Goal: Information Seeking & Learning: Learn about a topic

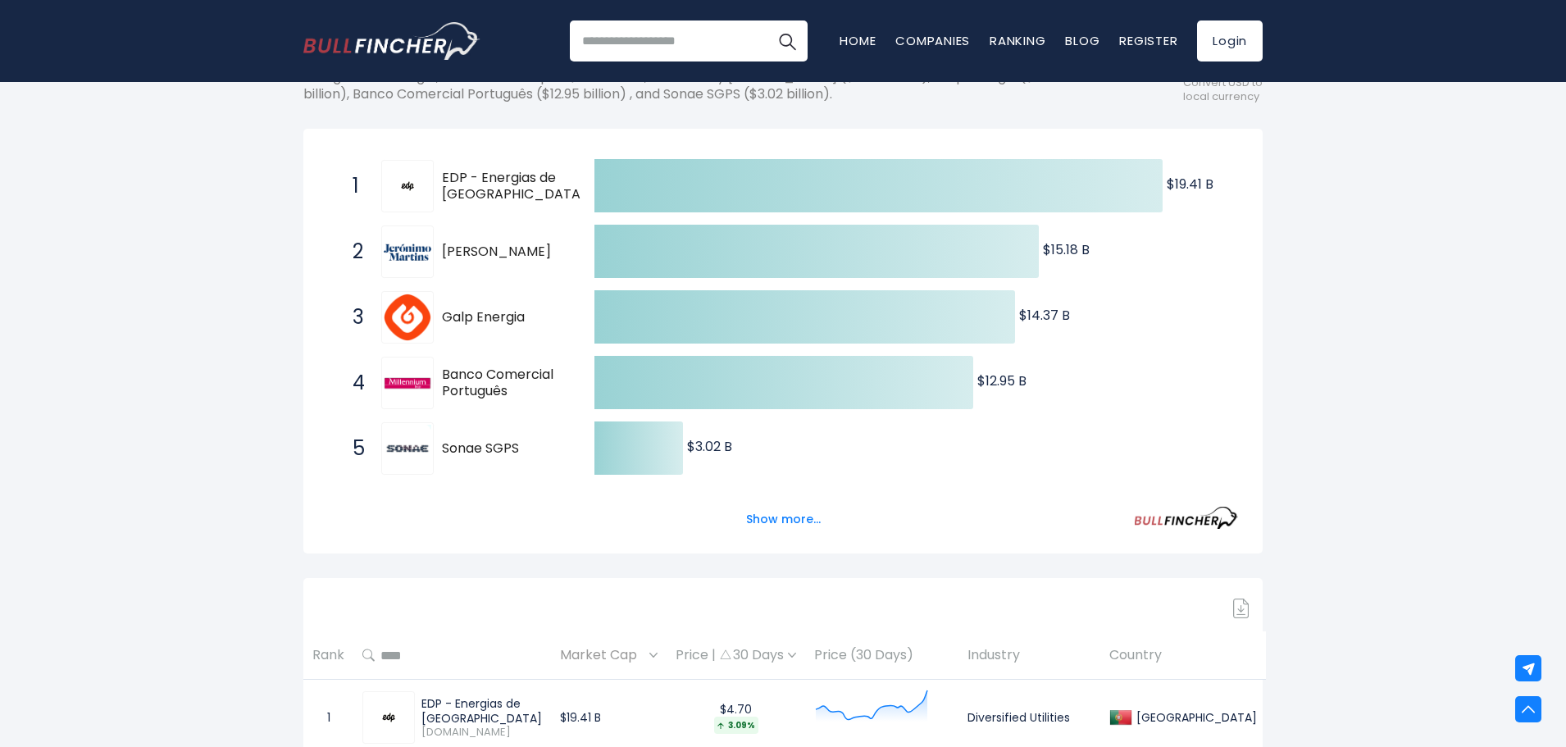
scroll to position [164, 0]
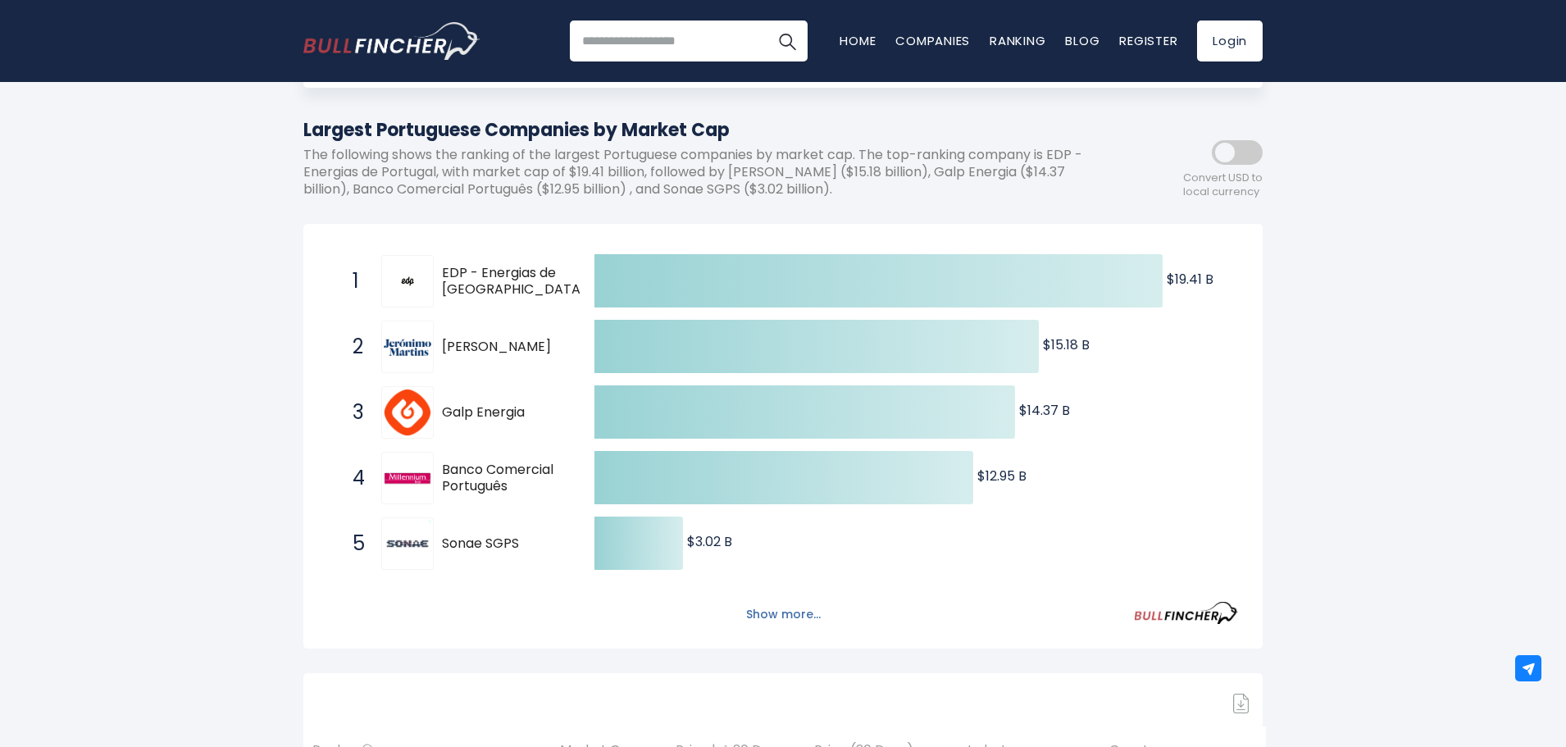
click at [762, 616] on button "Show more..." at bounding box center [783, 614] width 94 height 27
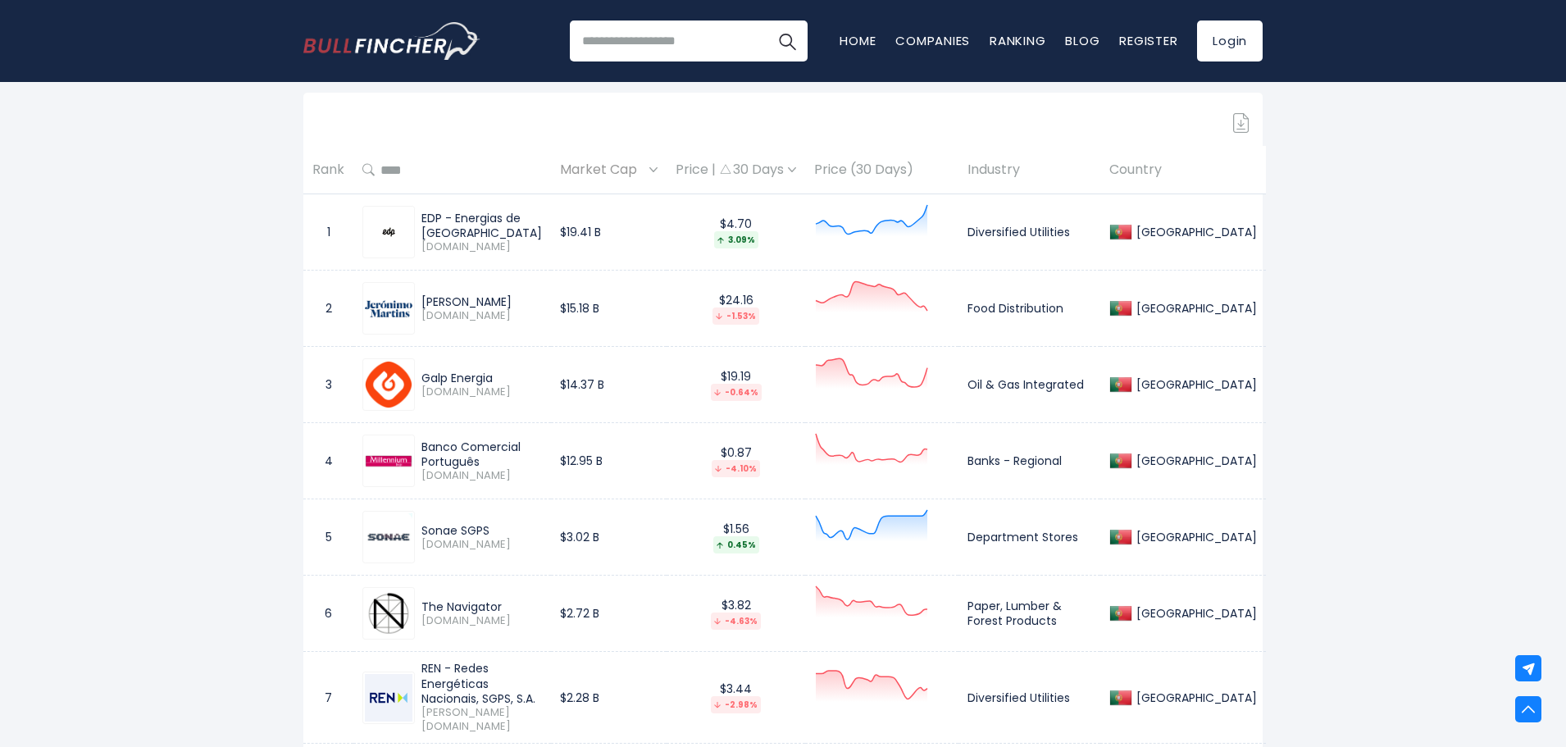
scroll to position [1066, 0]
click at [370, 299] on div at bounding box center [388, 309] width 52 height 52
click at [391, 306] on img at bounding box center [389, 309] width 48 height 16
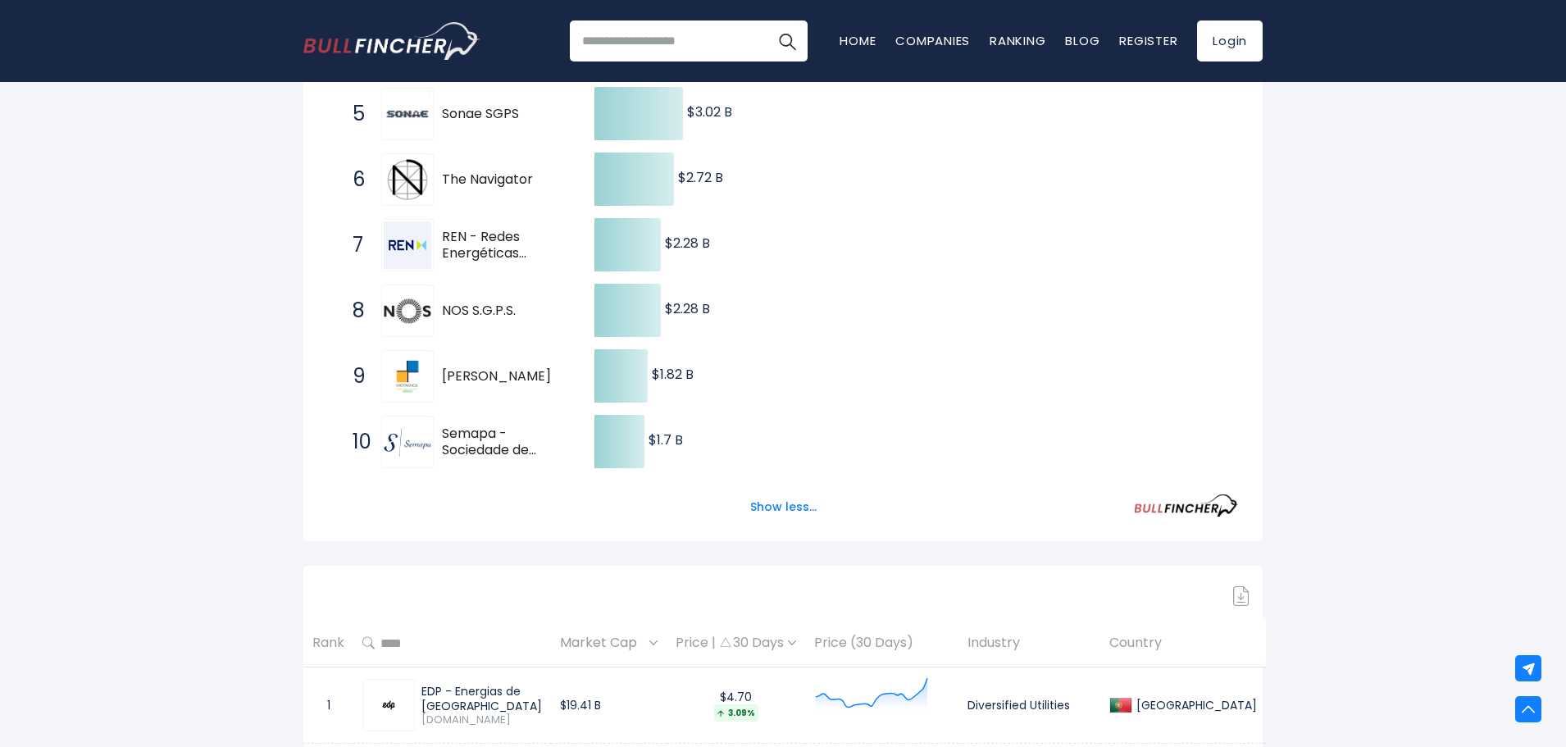
scroll to position [164, 0]
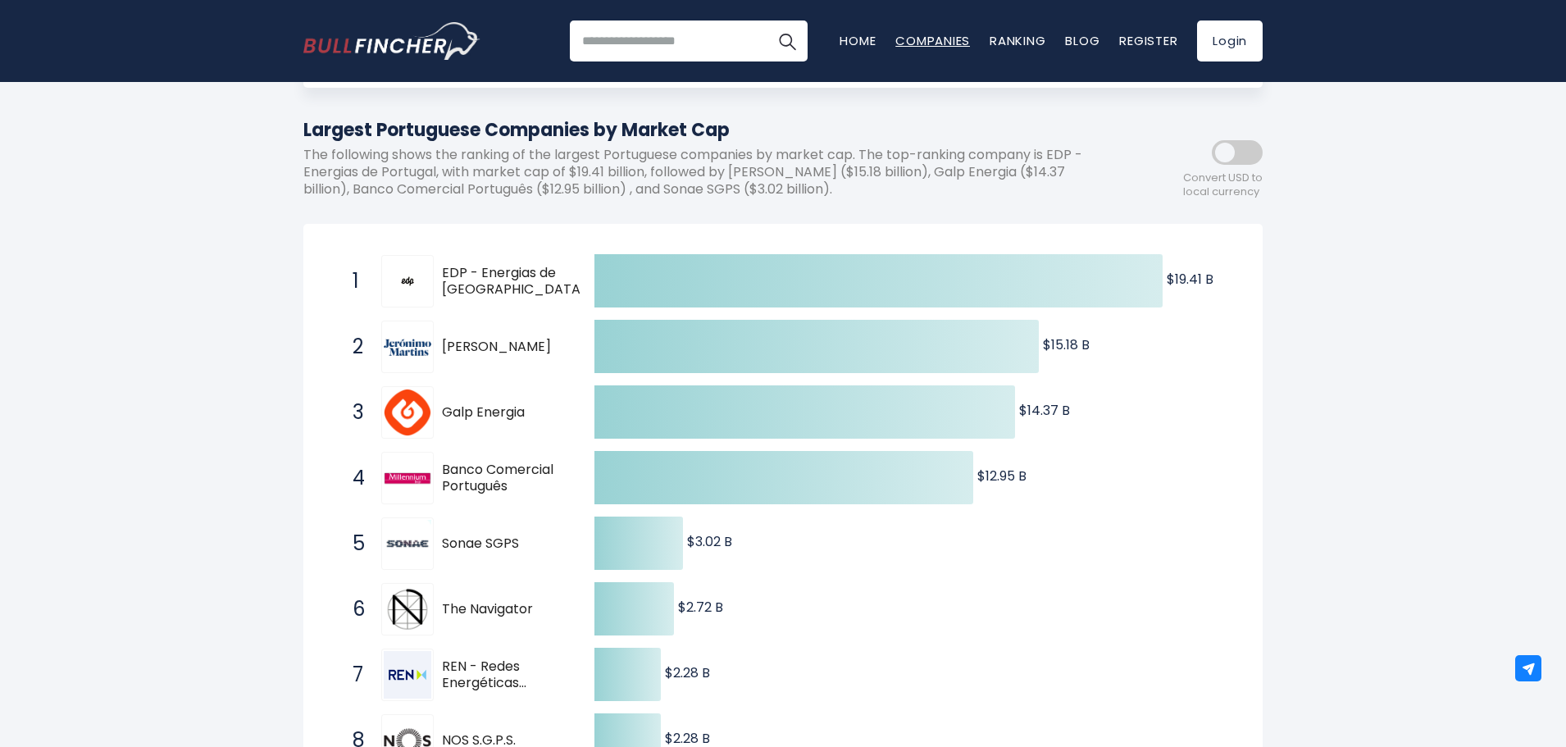
click at [930, 41] on link "Companies" at bounding box center [932, 40] width 75 height 17
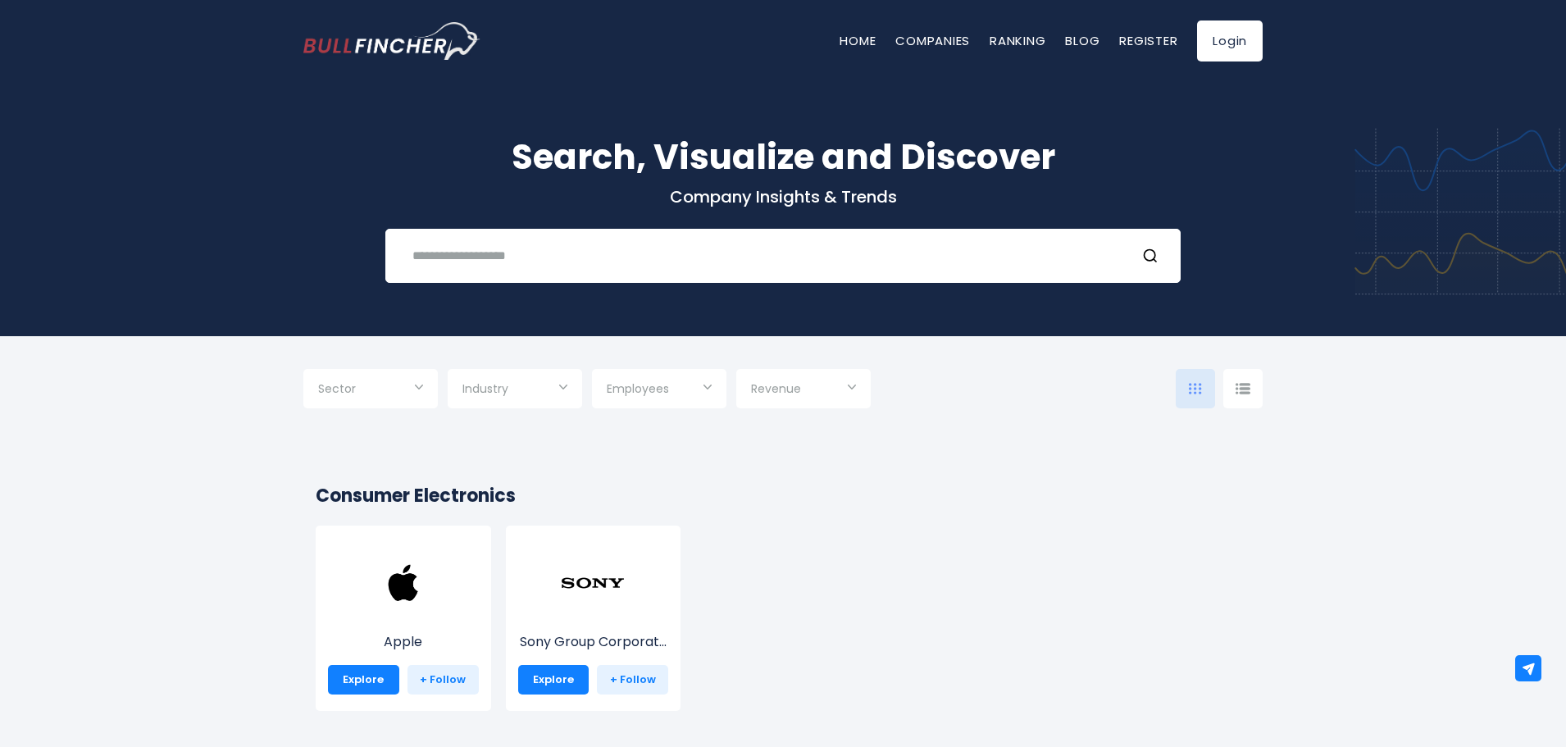
click at [408, 393] on input "Selection" at bounding box center [370, 391] width 105 height 30
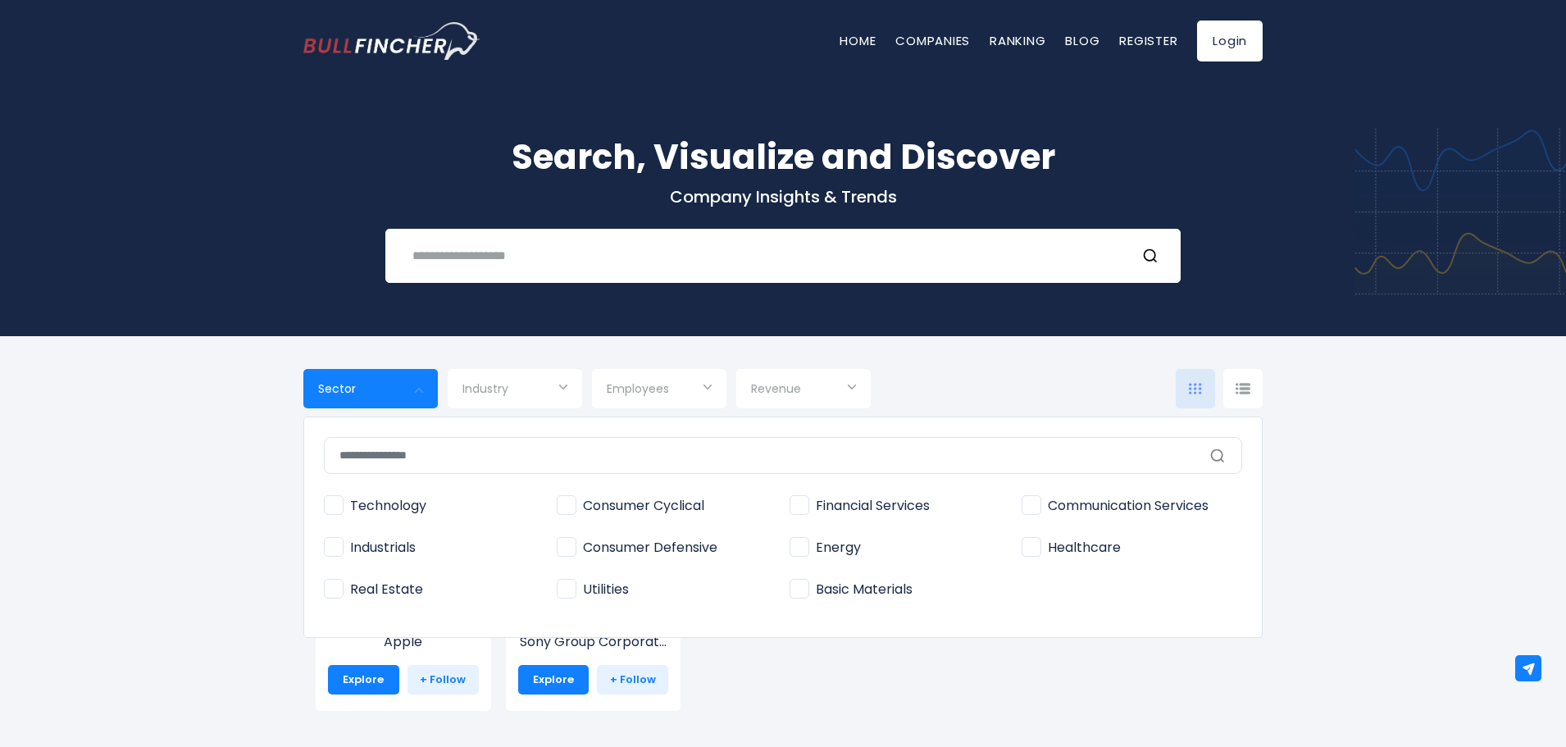
click at [505, 376] on div at bounding box center [783, 373] width 1566 height 747
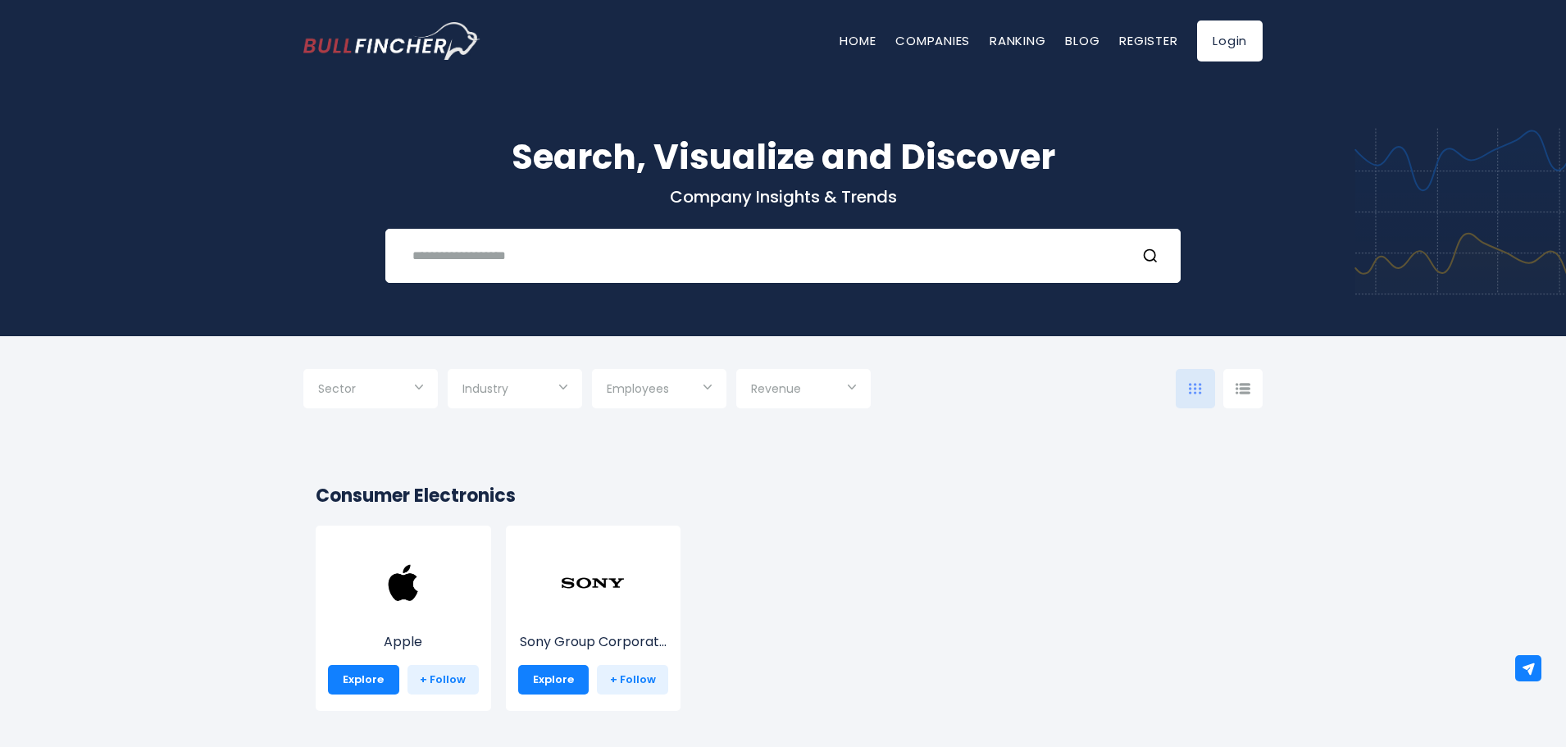
click at [505, 380] on div "Industry" at bounding box center [515, 388] width 134 height 39
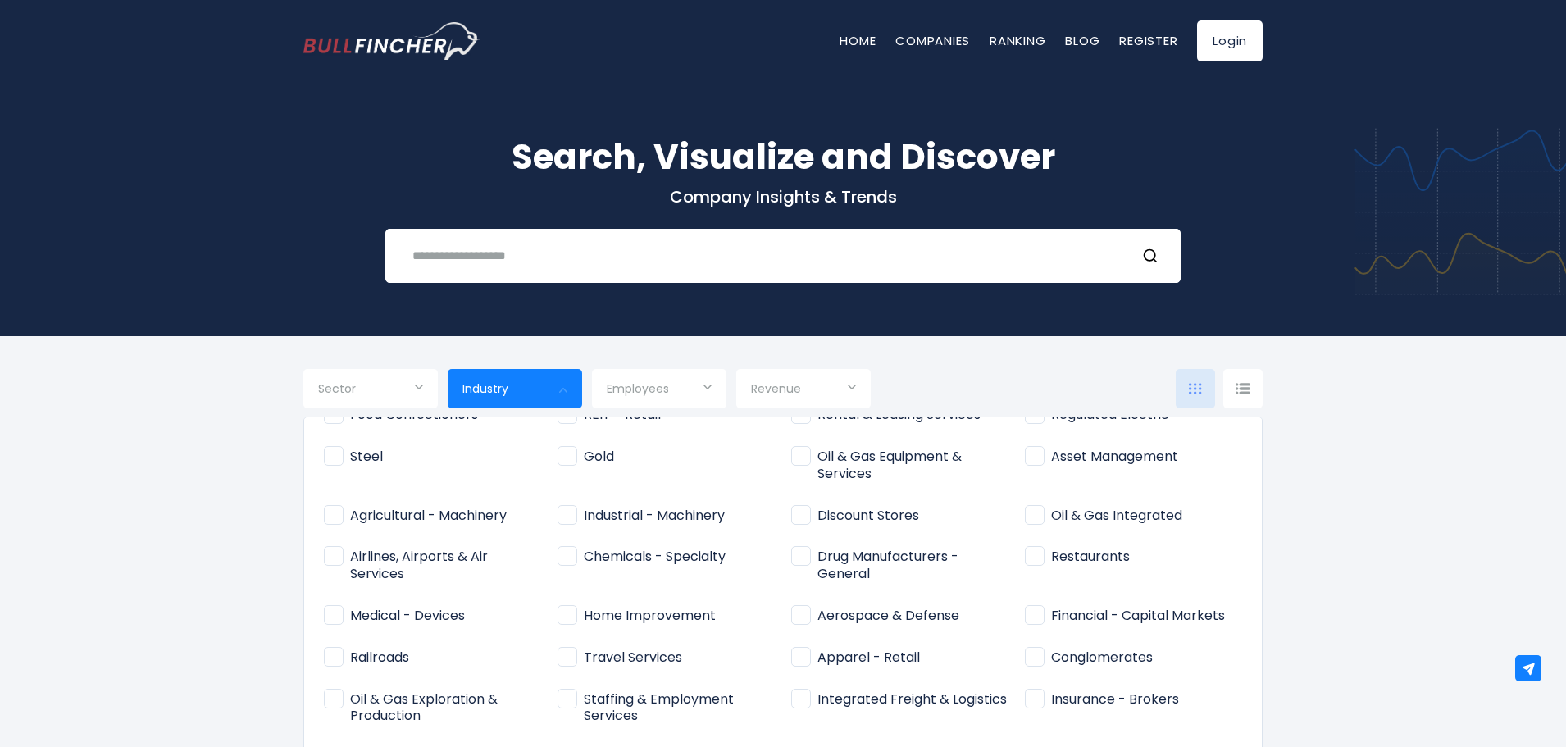
scroll to position [492, 0]
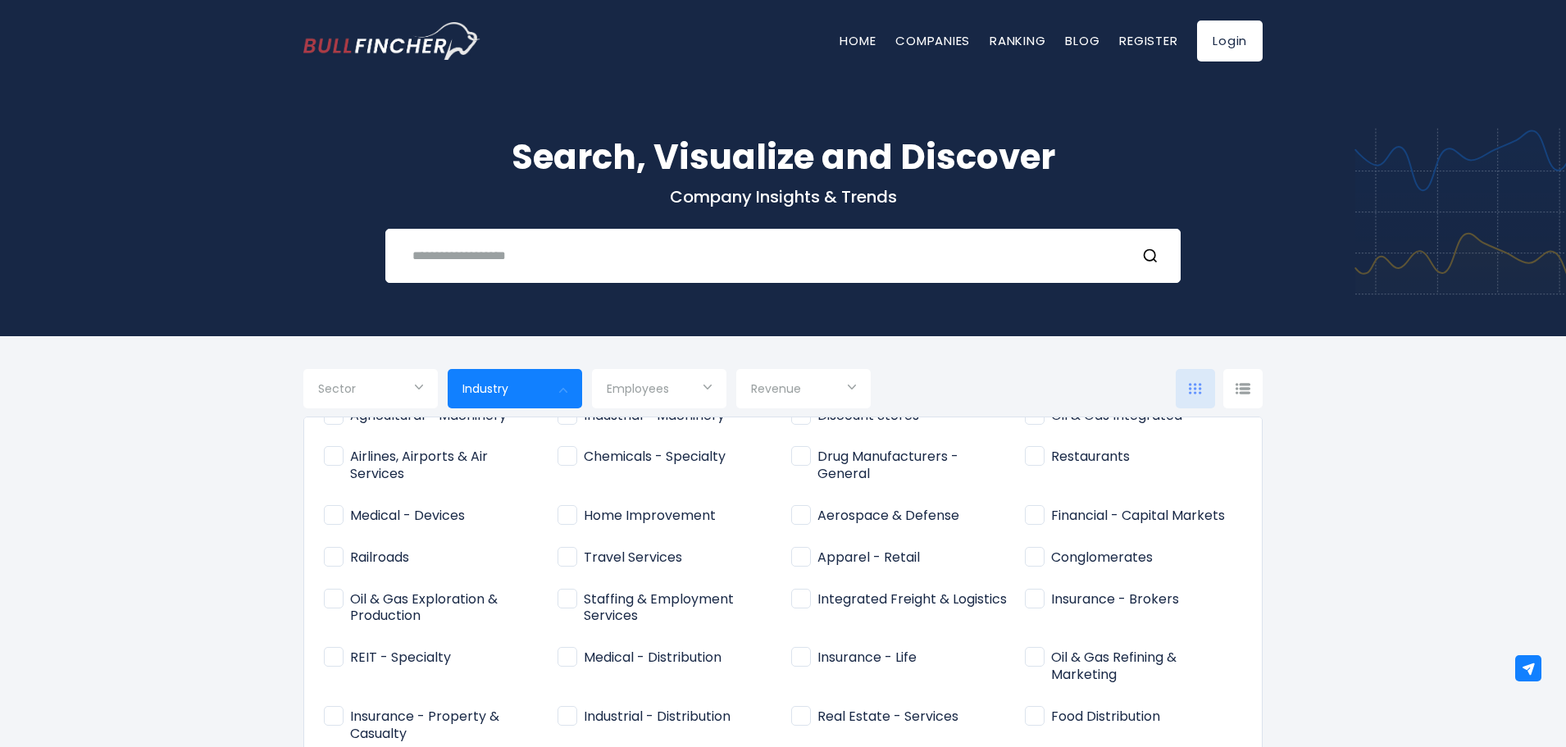
click at [796, 393] on span "Revenue" at bounding box center [776, 388] width 50 height 15
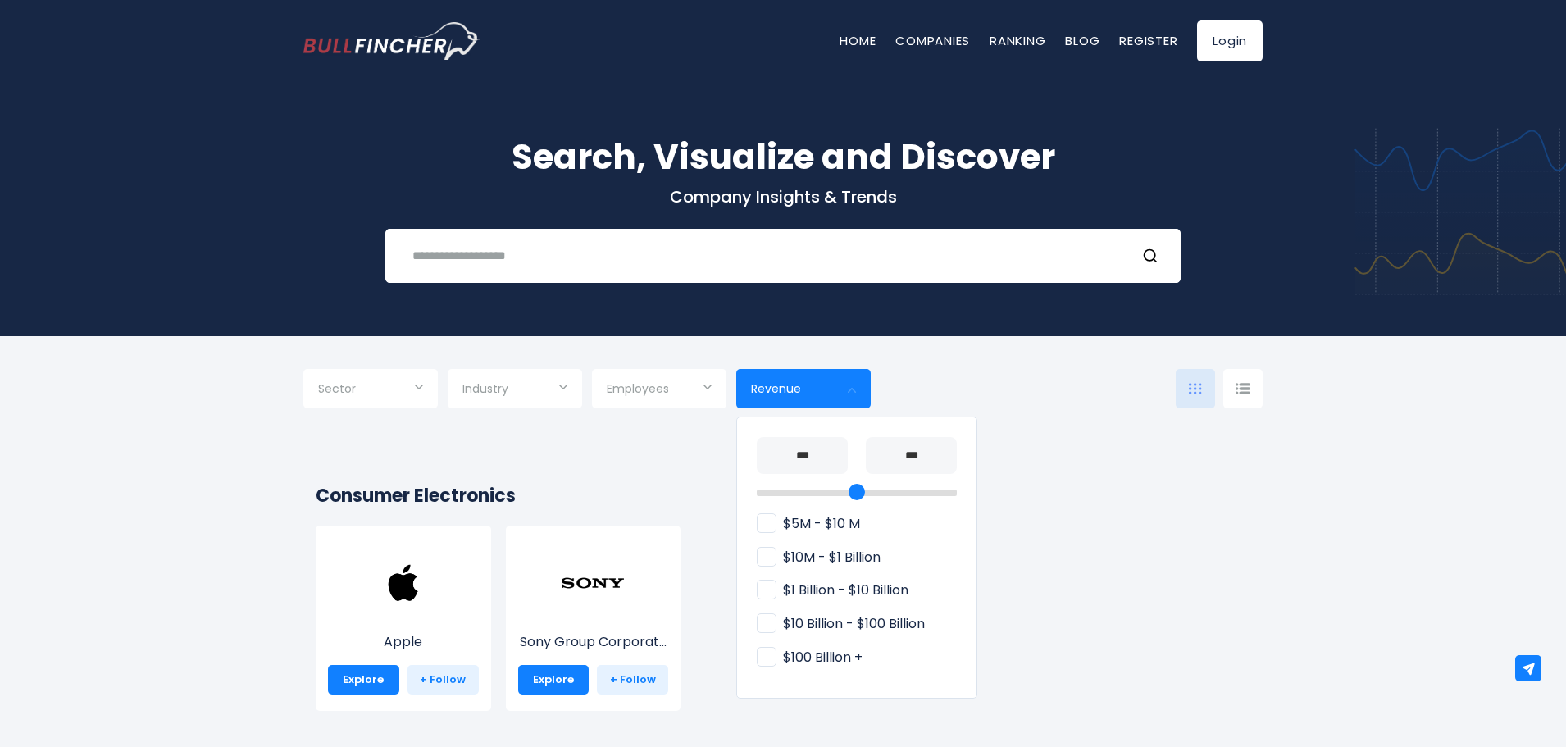
click at [399, 390] on div at bounding box center [783, 373] width 1566 height 747
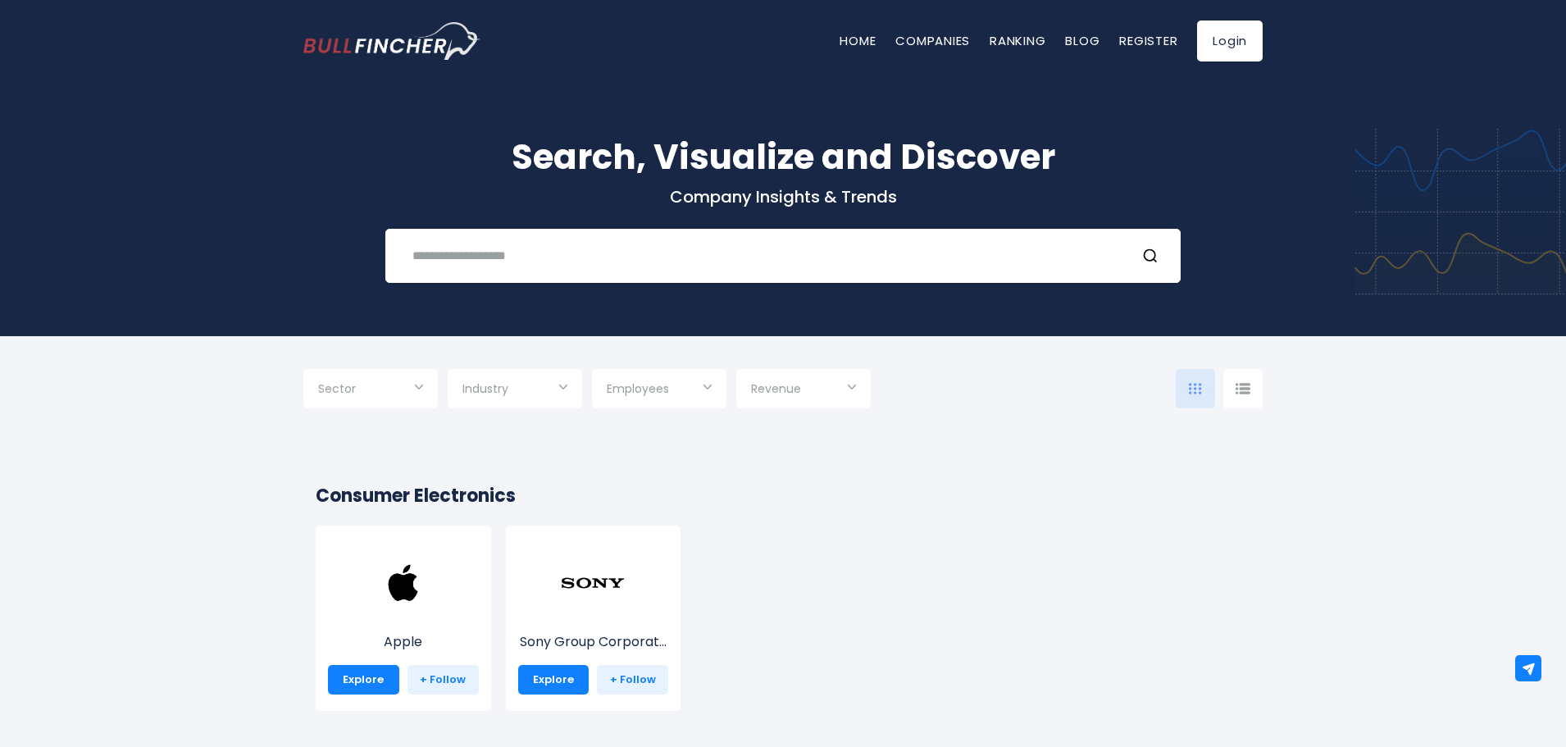
click at [399, 390] on input "Selection" at bounding box center [370, 391] width 105 height 30
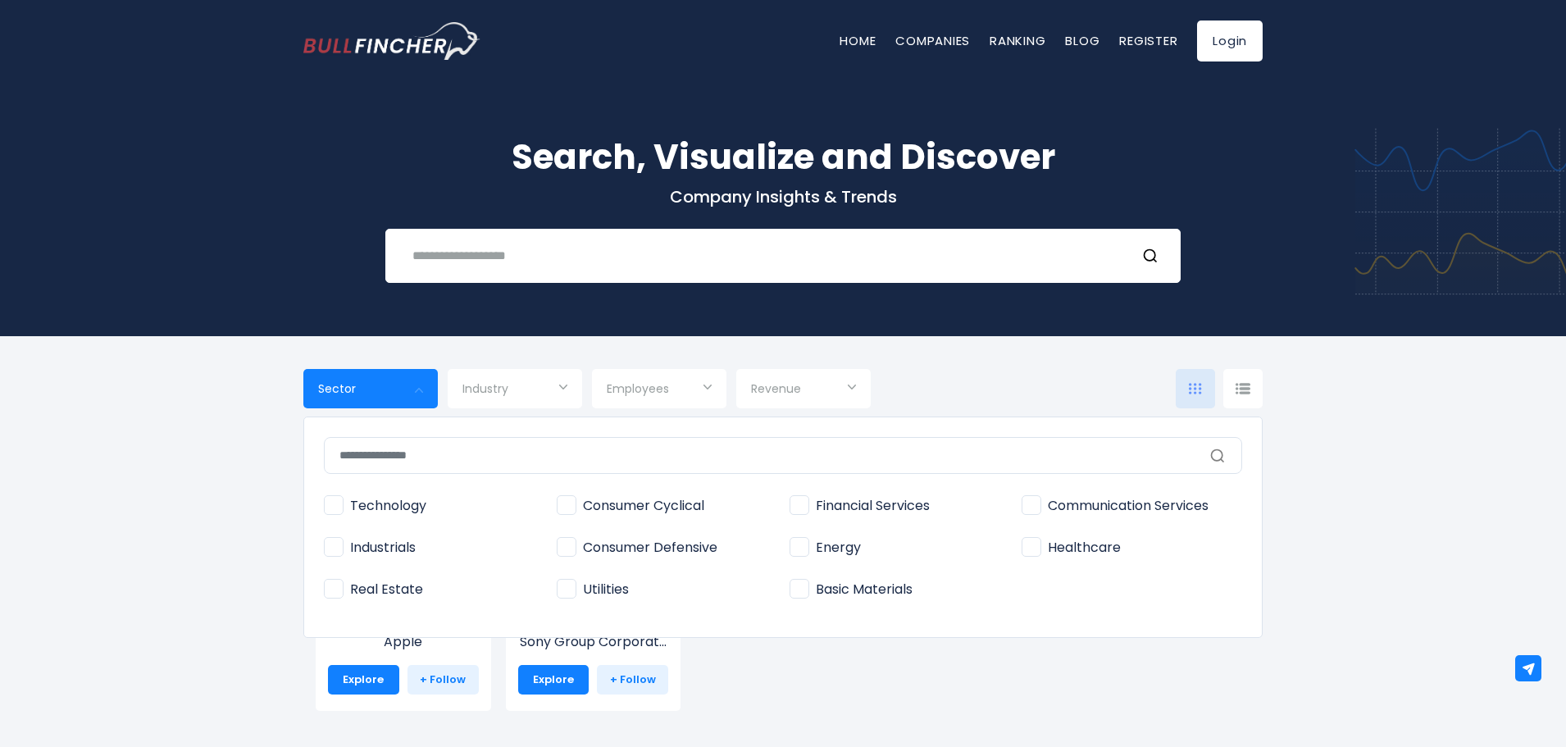
click at [342, 508] on span "Technology" at bounding box center [375, 506] width 103 height 17
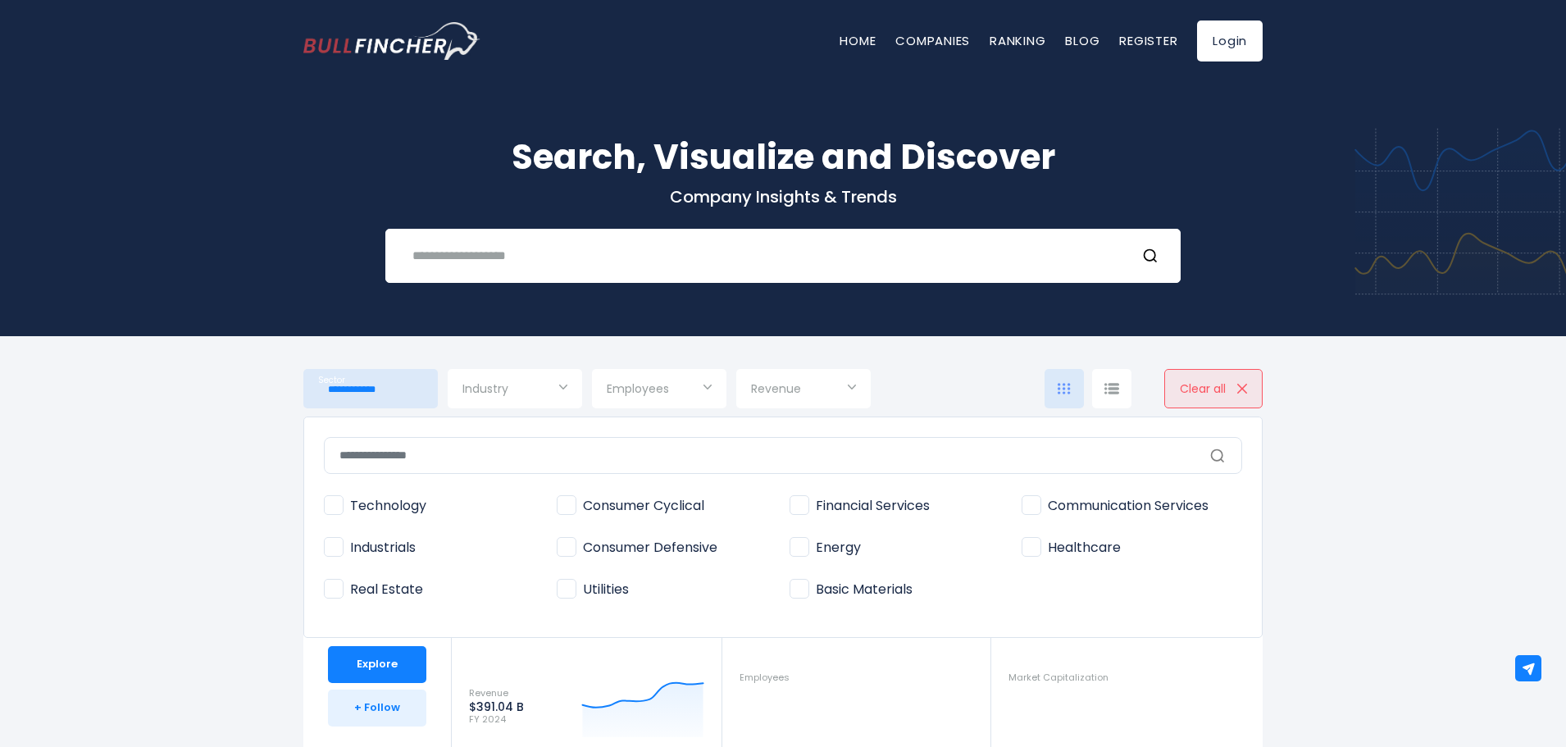
click at [1033, 508] on span "Communication Services" at bounding box center [1115, 506] width 187 height 17
type input "**********"
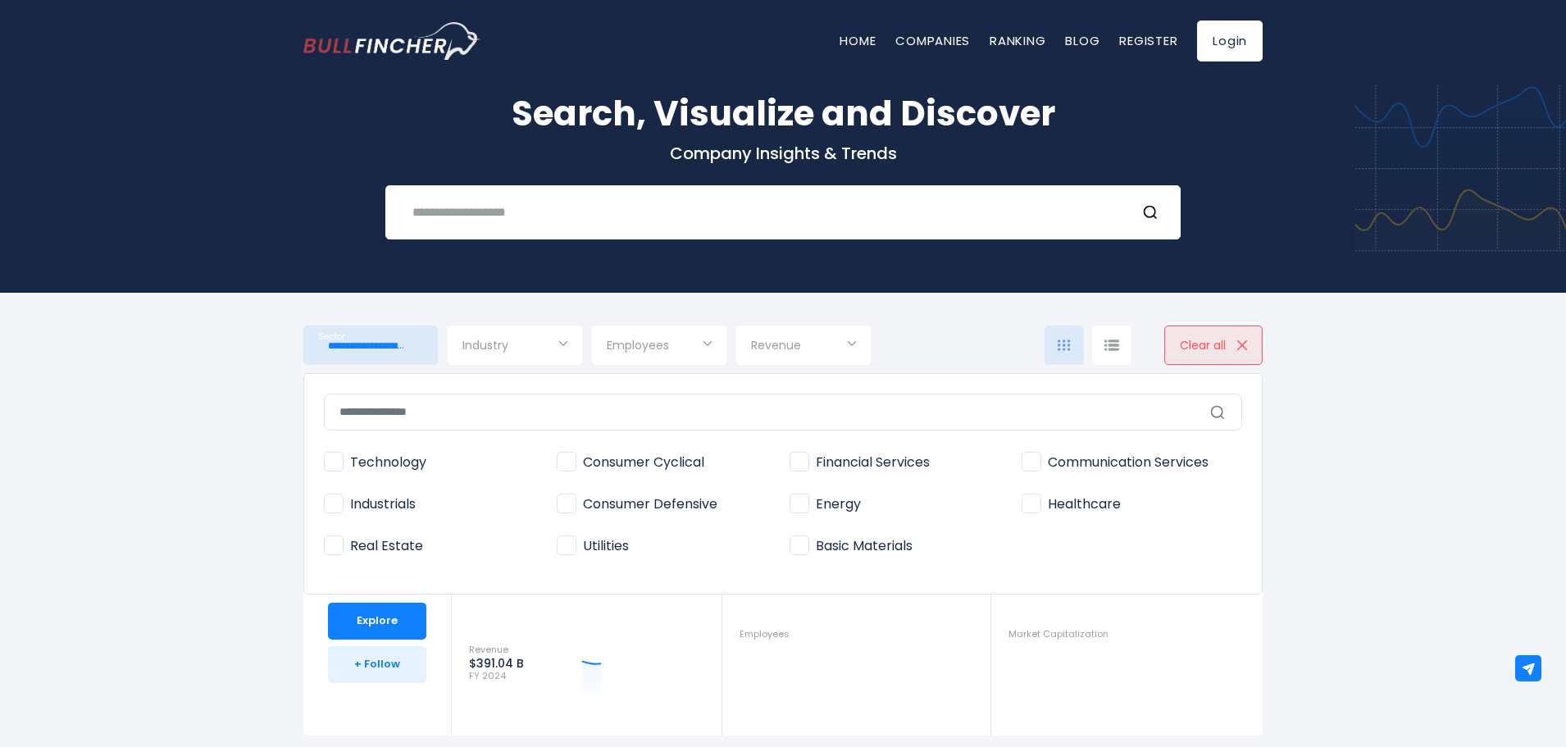
scroll to position [0, 0]
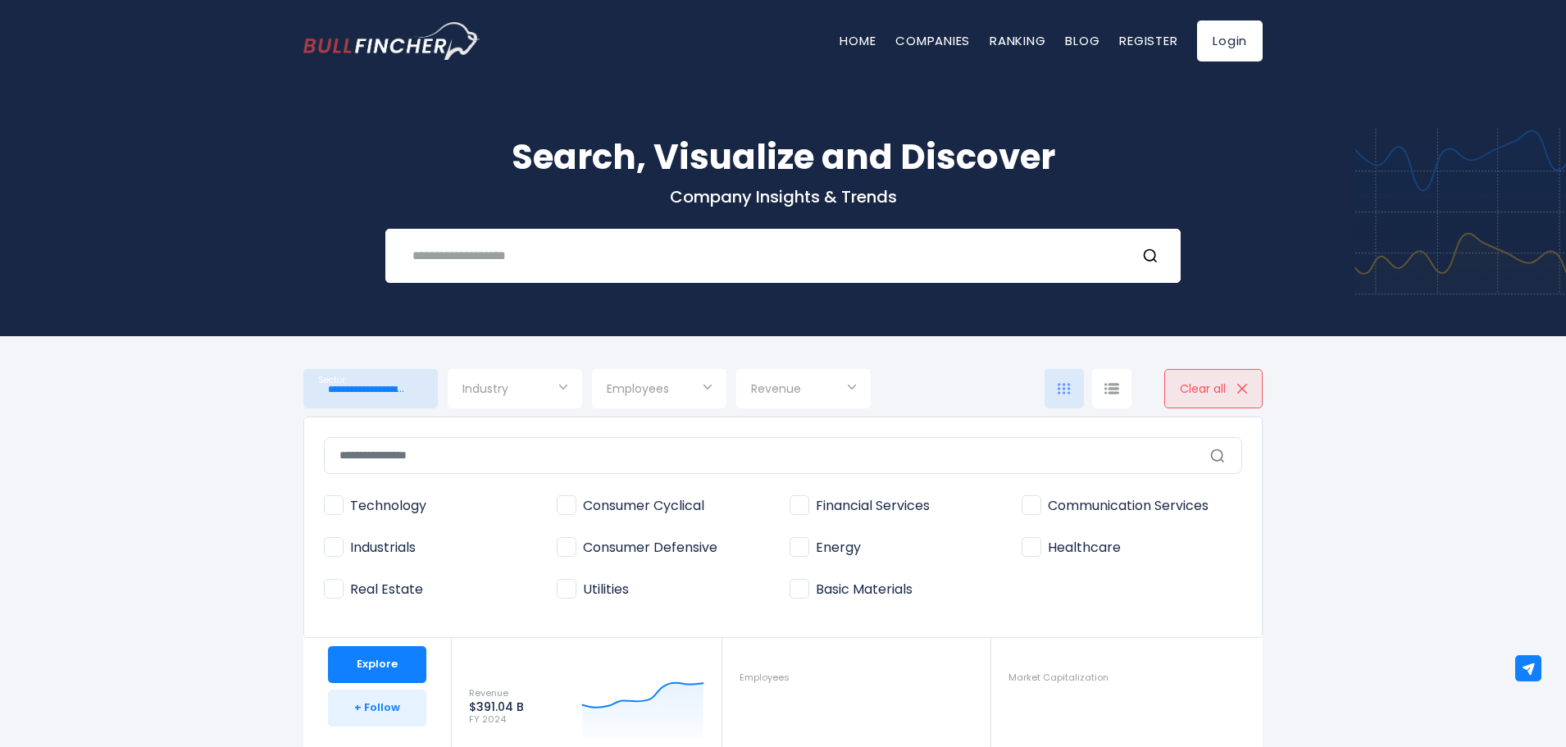
click at [567, 388] on div at bounding box center [783, 373] width 1566 height 747
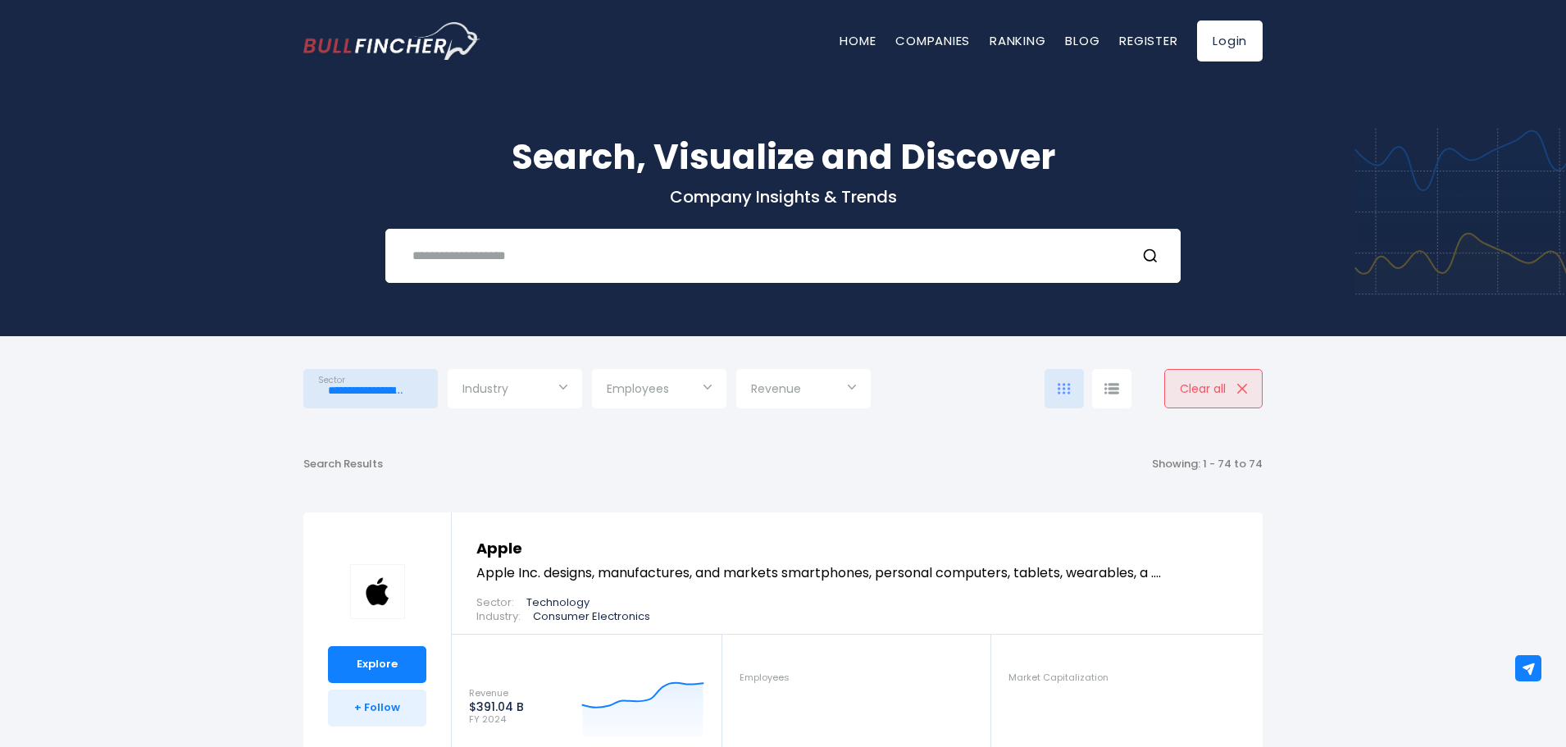
click at [557, 393] on input "Selection" at bounding box center [514, 391] width 105 height 30
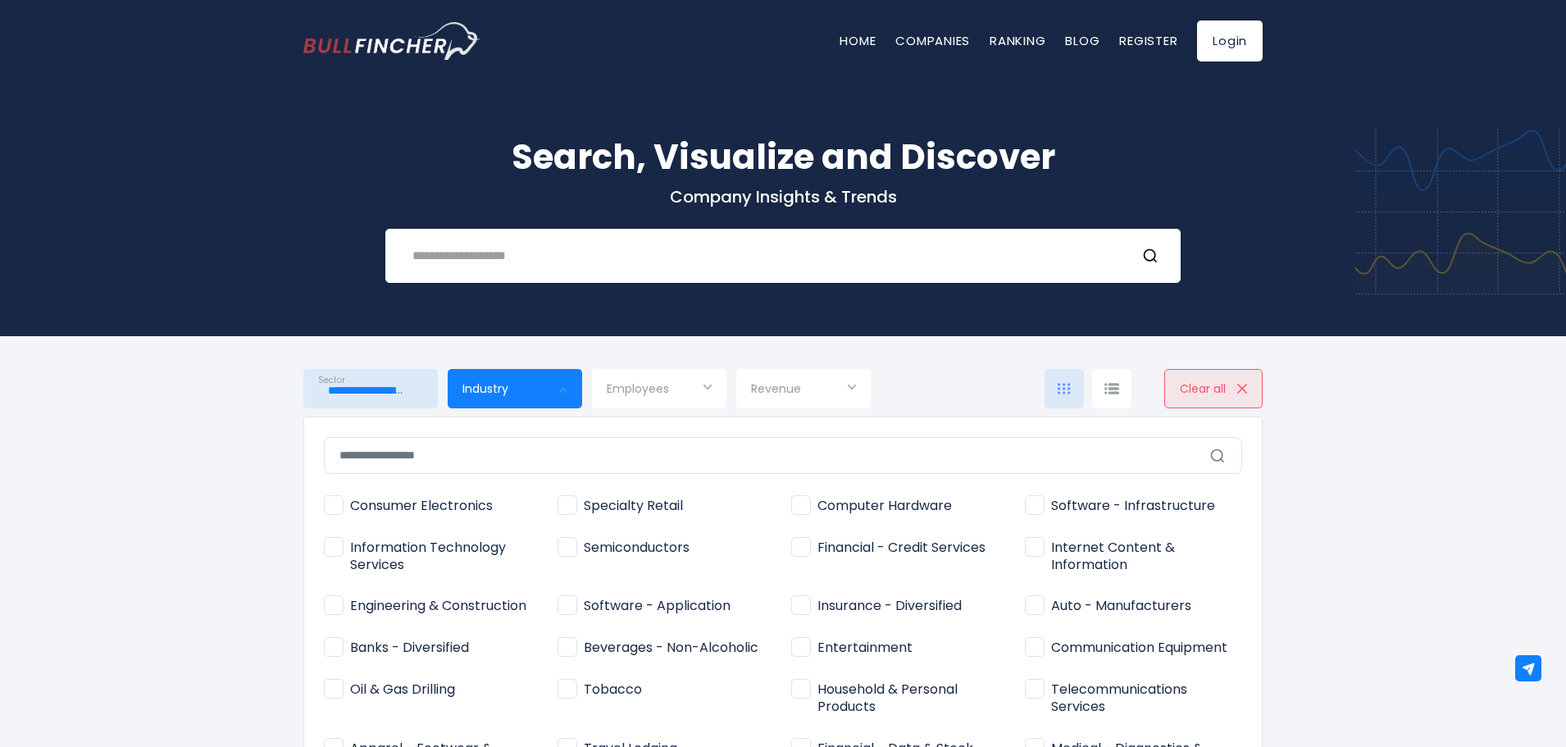
click at [488, 453] on input "text" at bounding box center [783, 455] width 918 height 37
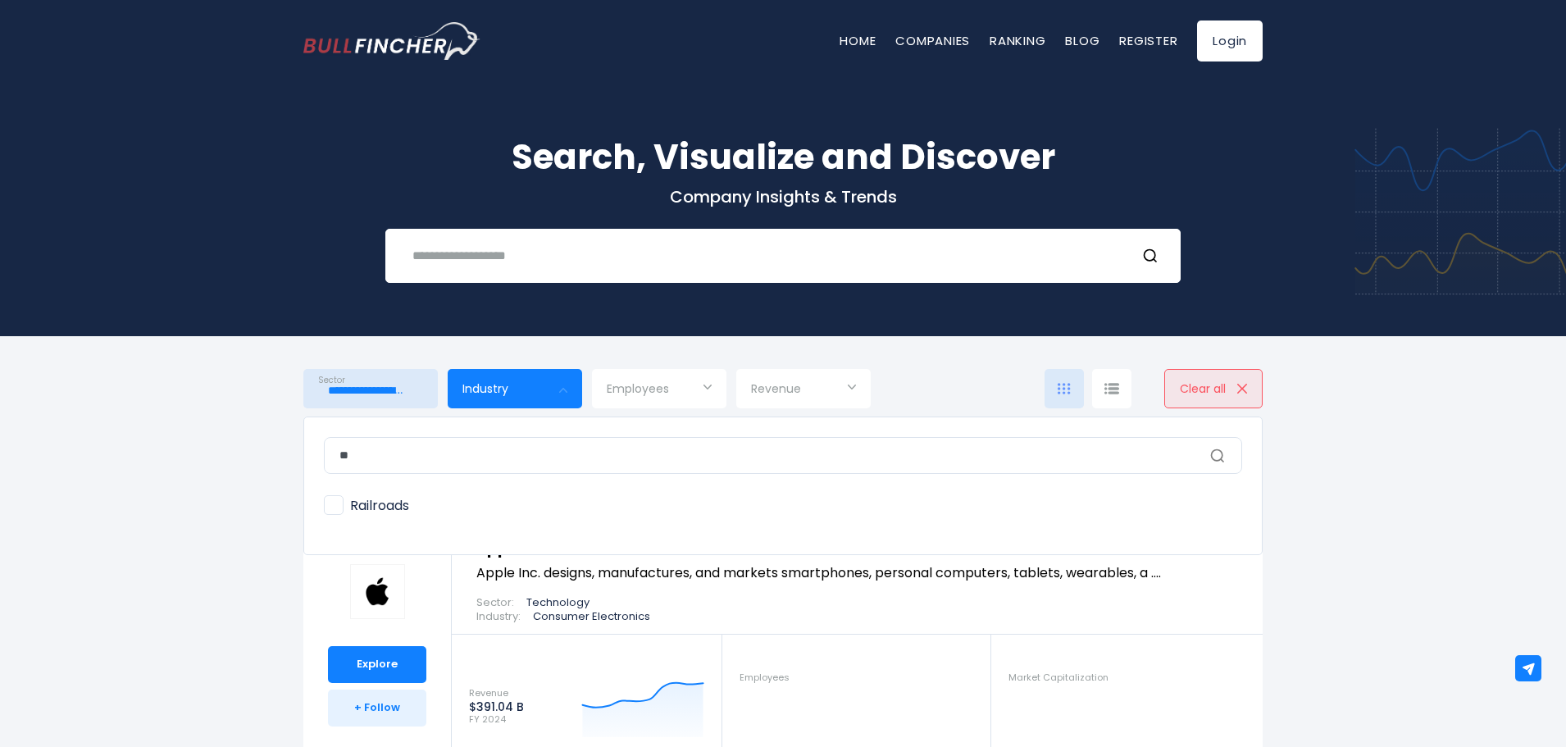
type input "*"
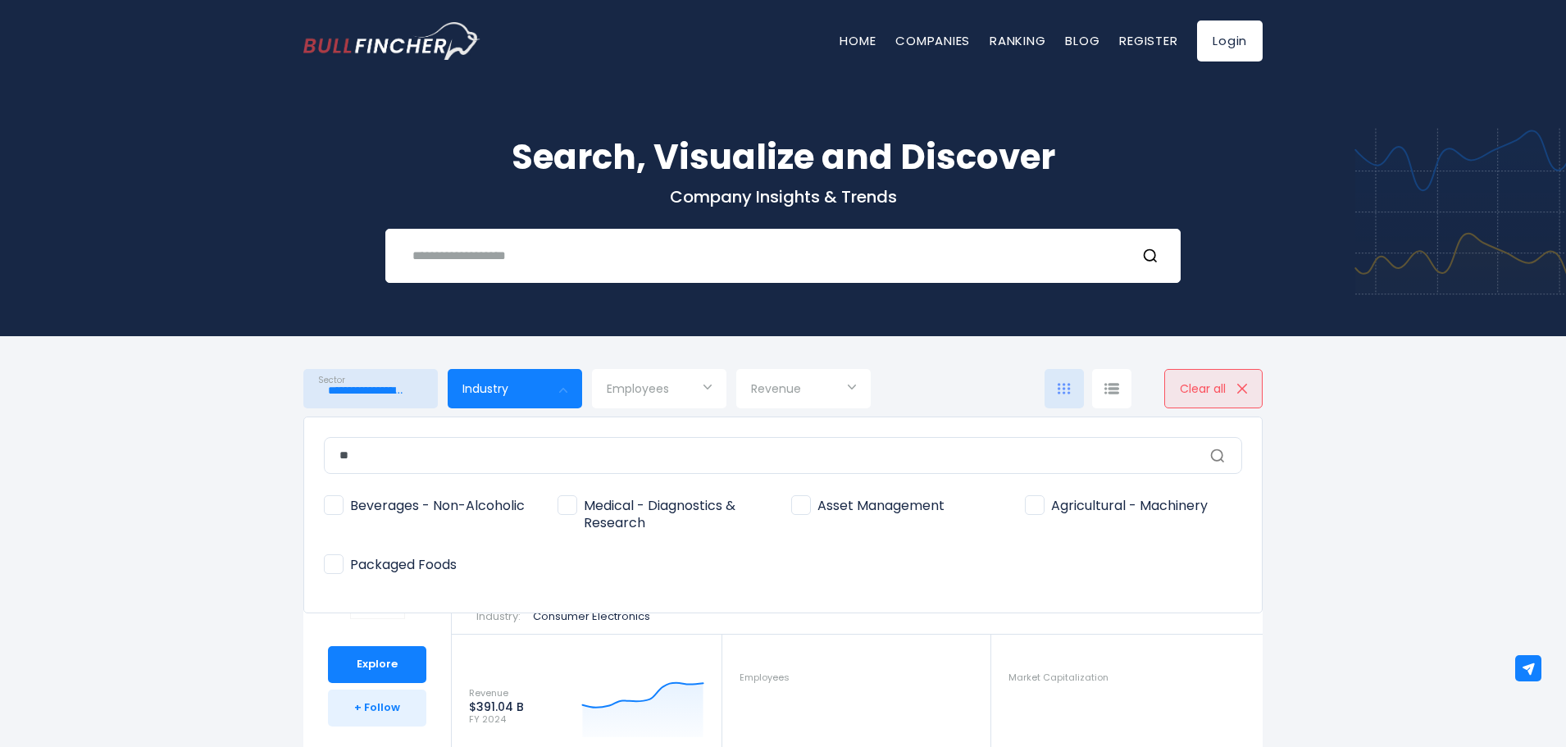
type input "*"
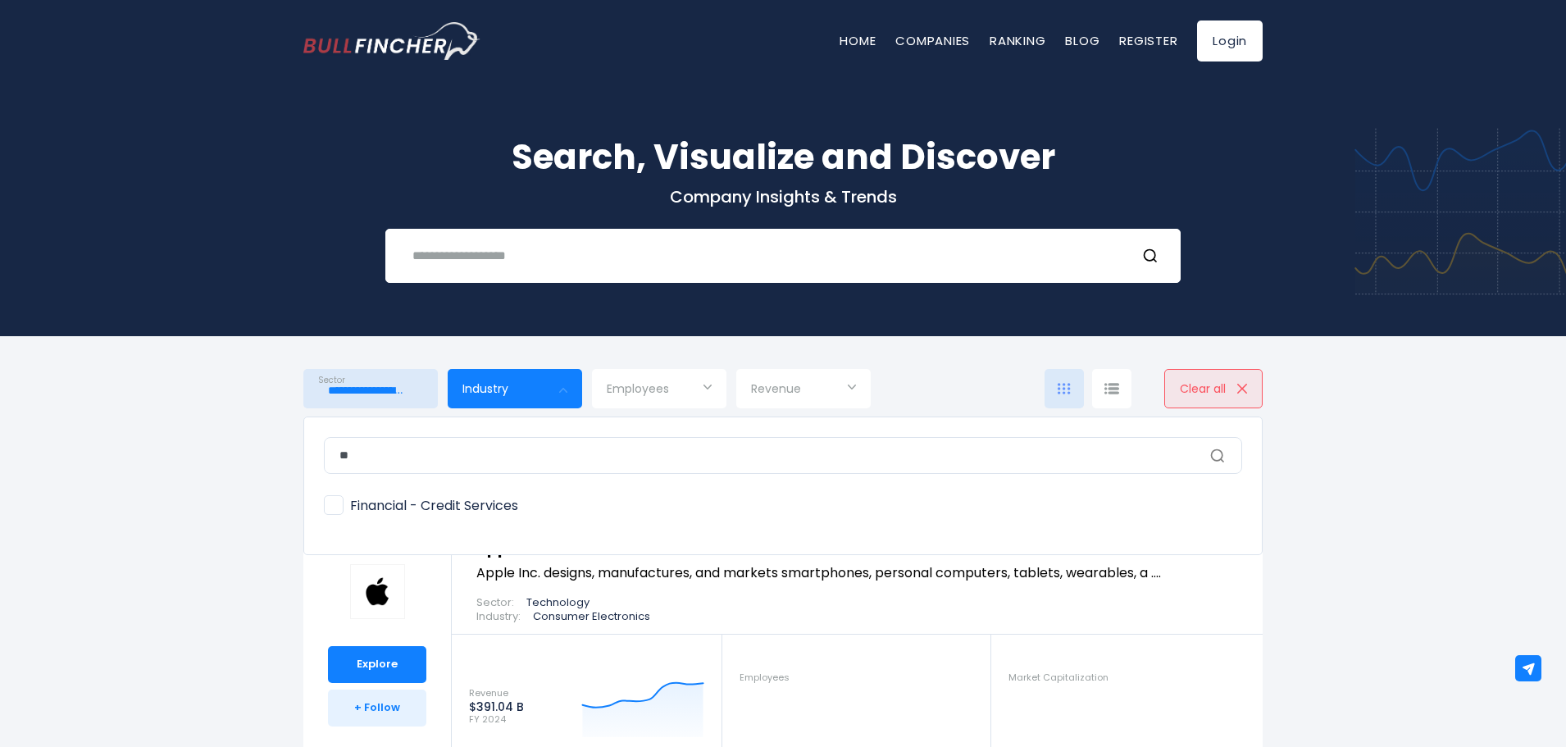
type input "*"
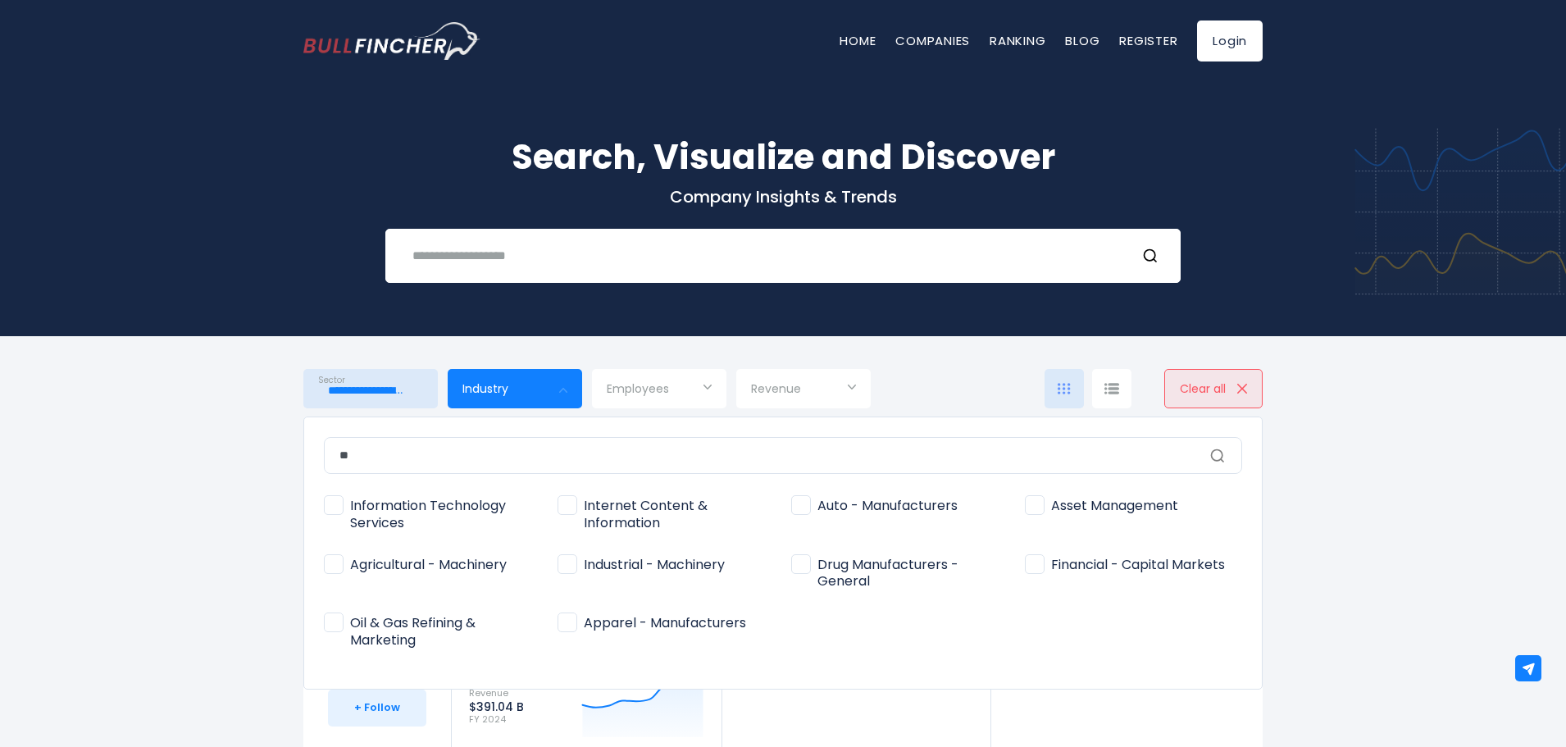
type input "*"
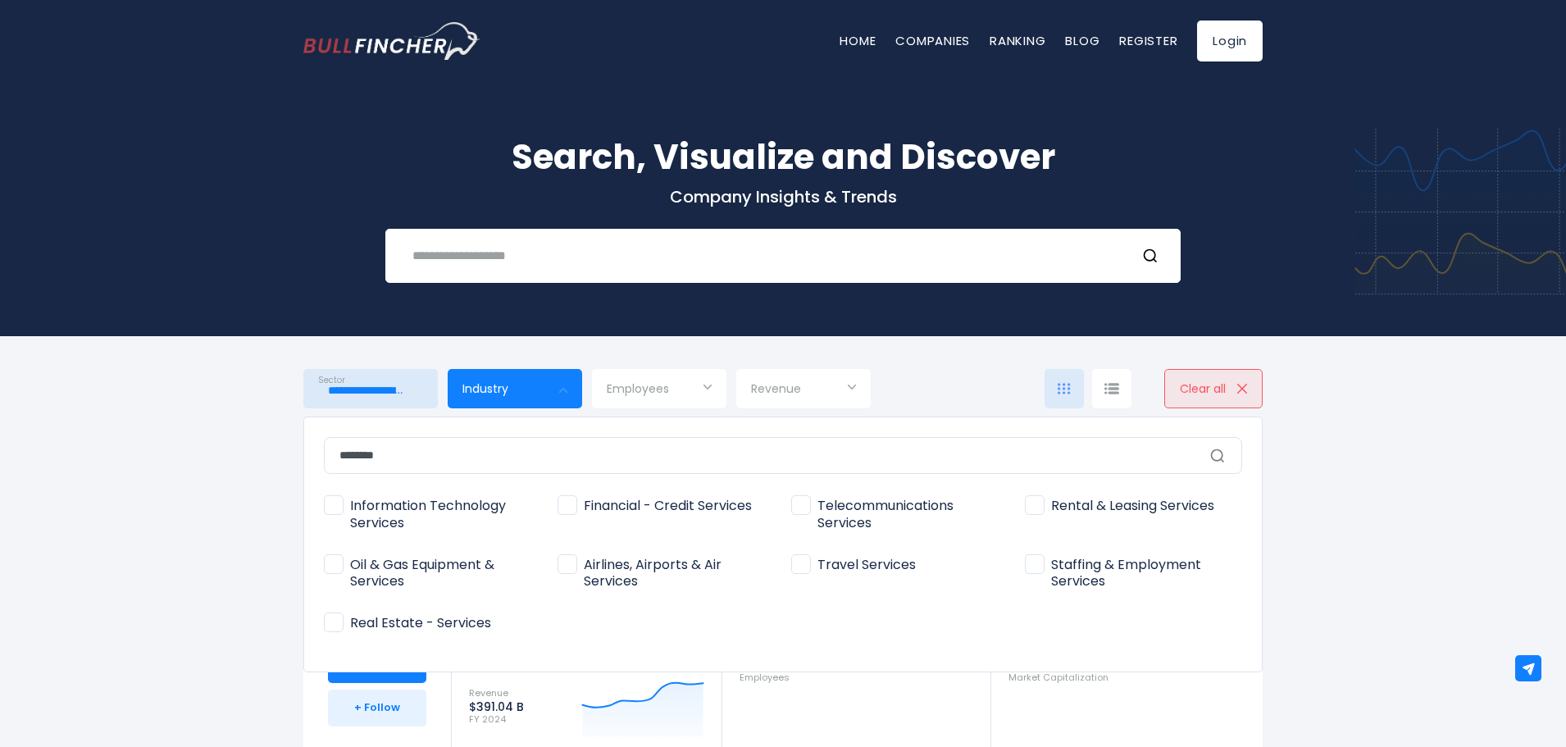
type input "********"
drag, startPoint x: 213, startPoint y: 415, endPoint x: 207, endPoint y: 421, distance: 8.7
click at [213, 417] on div at bounding box center [783, 373] width 1566 height 747
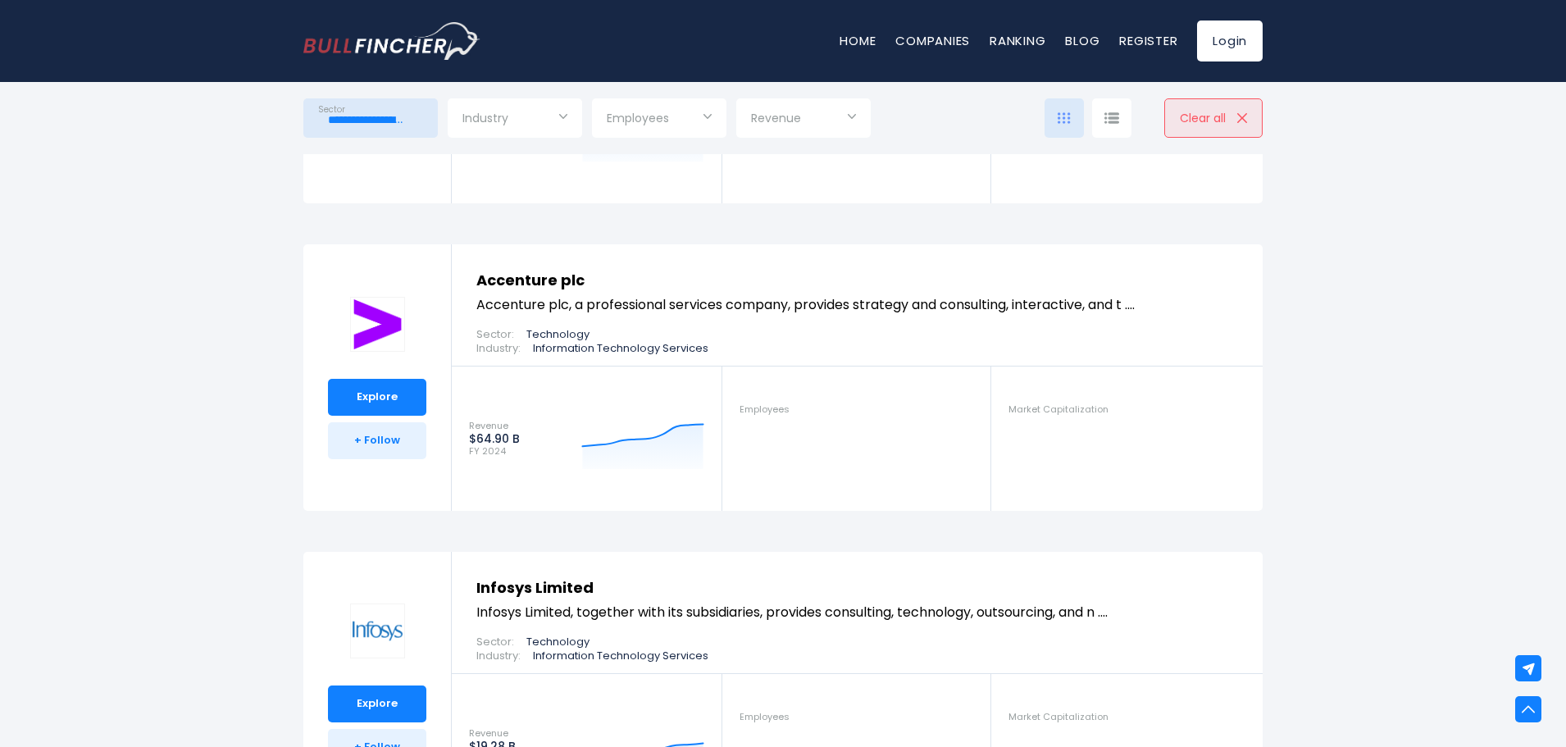
scroll to position [656, 0]
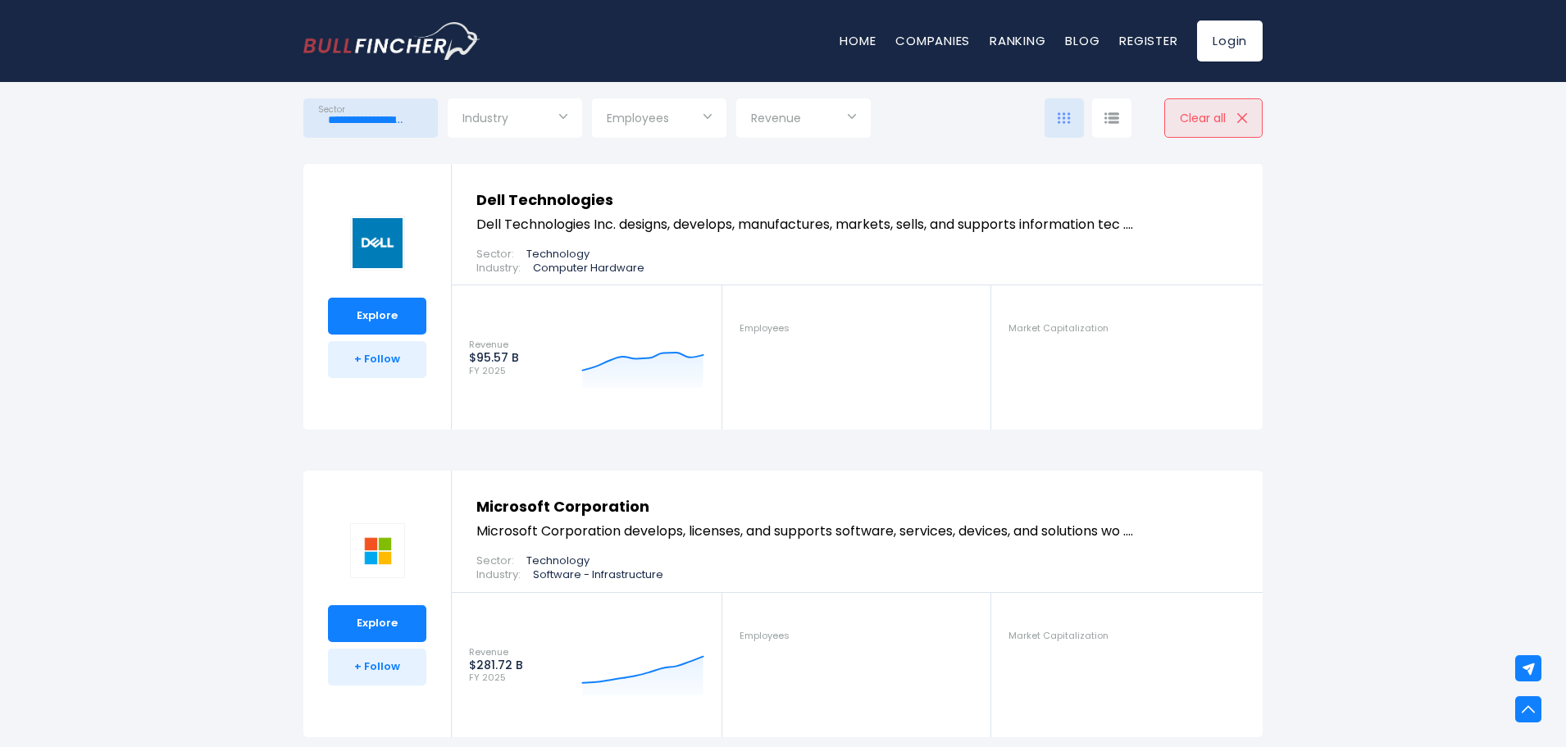
click at [542, 120] on input "Selection" at bounding box center [514, 120] width 105 height 30
